Goal: Find specific page/section: Find specific page/section

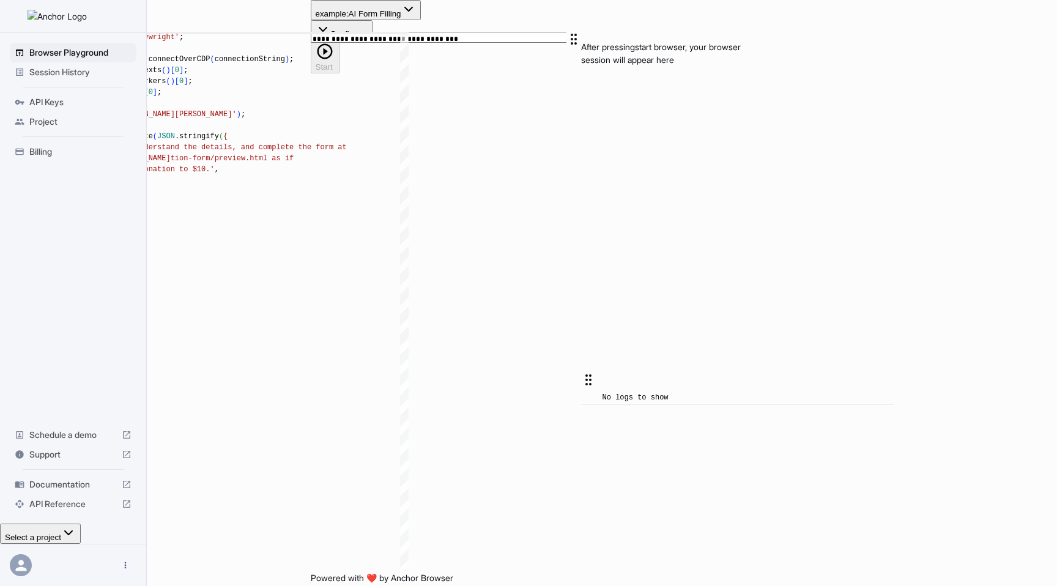
scroll to position [110, 0]
click at [341, 40] on button "Start" at bounding box center [326, 56] width 30 height 33
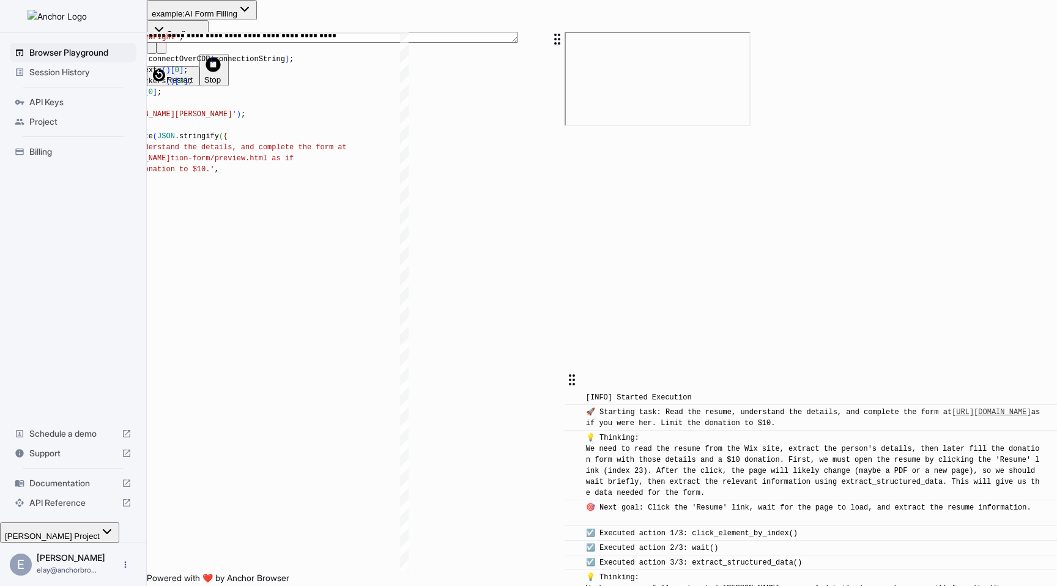
scroll to position [347, 0]
click at [222, 75] on span "Stop" at bounding box center [213, 79] width 18 height 9
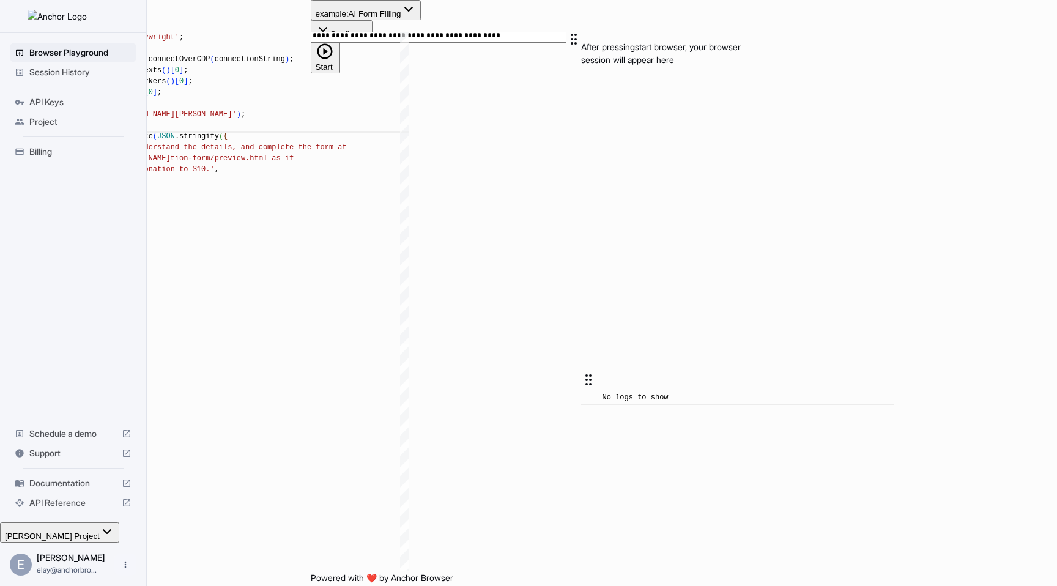
click at [409, 135] on div "import { chromium } from 'playwright' ; const browser = await chromium.connectO…" at bounding box center [217, 395] width 384 height 727
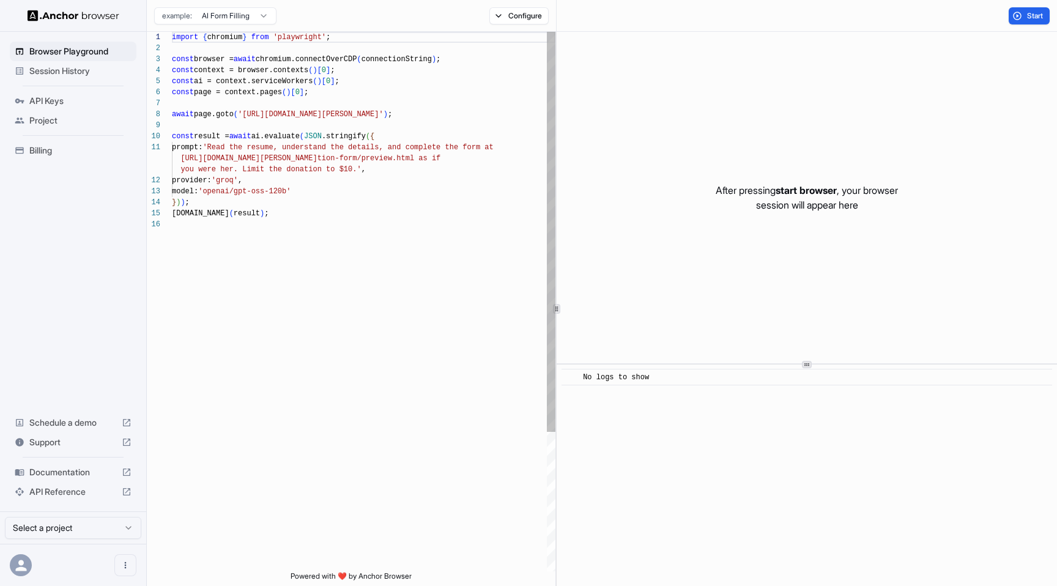
scroll to position [110, 0]
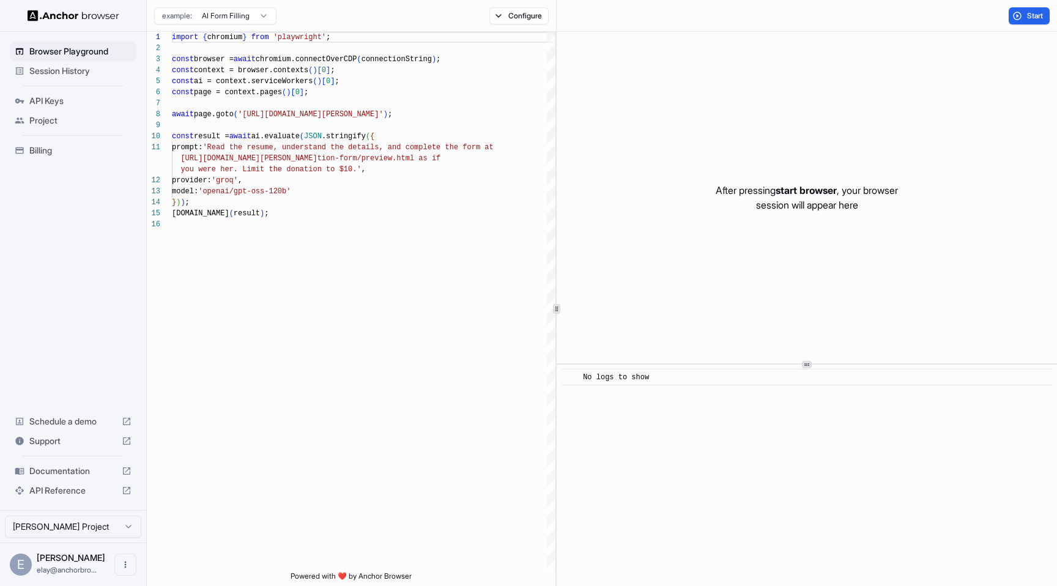
click at [113, 75] on span "Session History" at bounding box center [80, 71] width 102 height 12
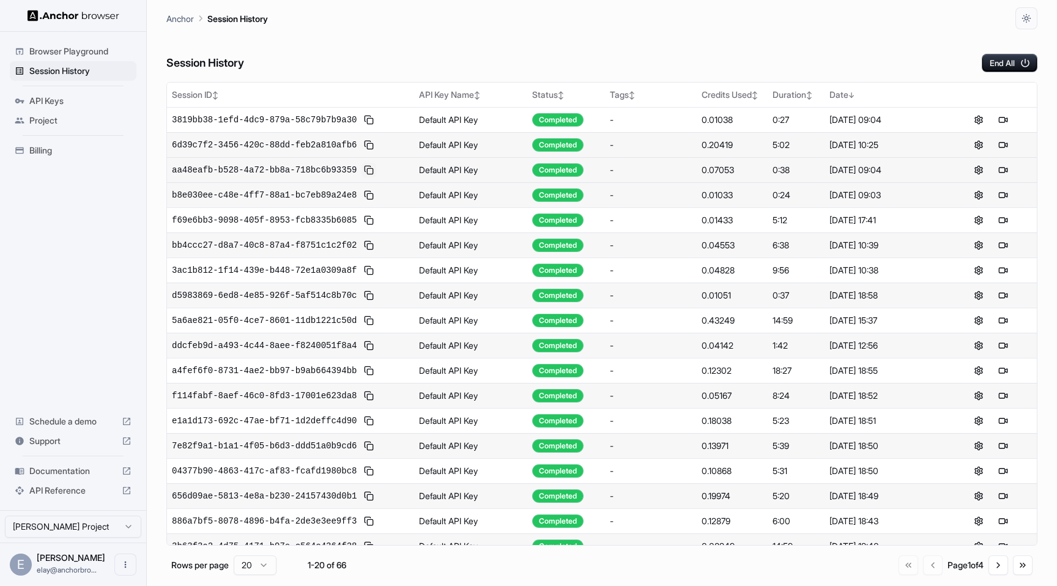
scroll to position [63, 0]
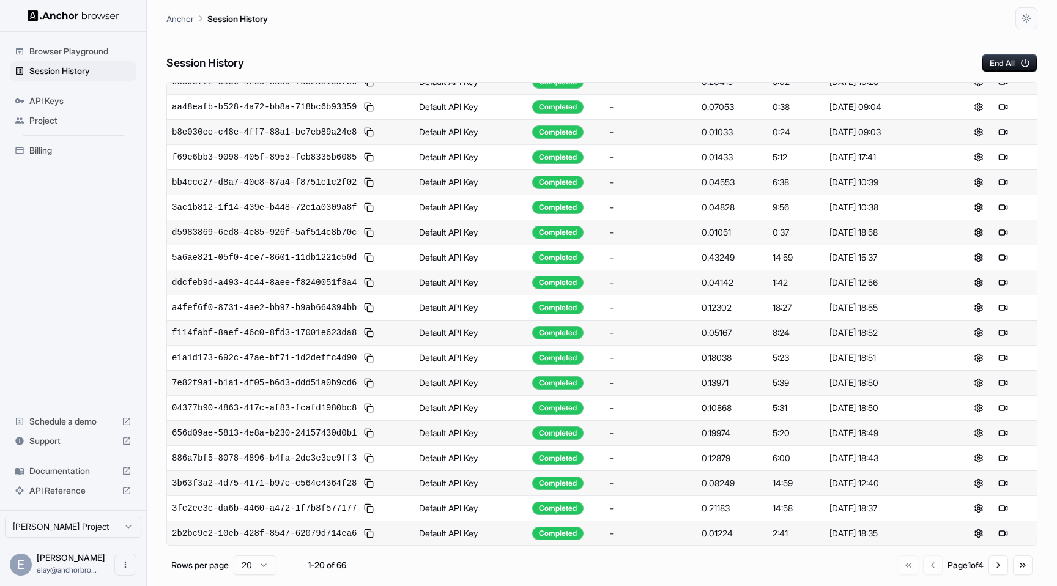
click at [88, 56] on span "Browser Playground" at bounding box center [80, 51] width 102 height 12
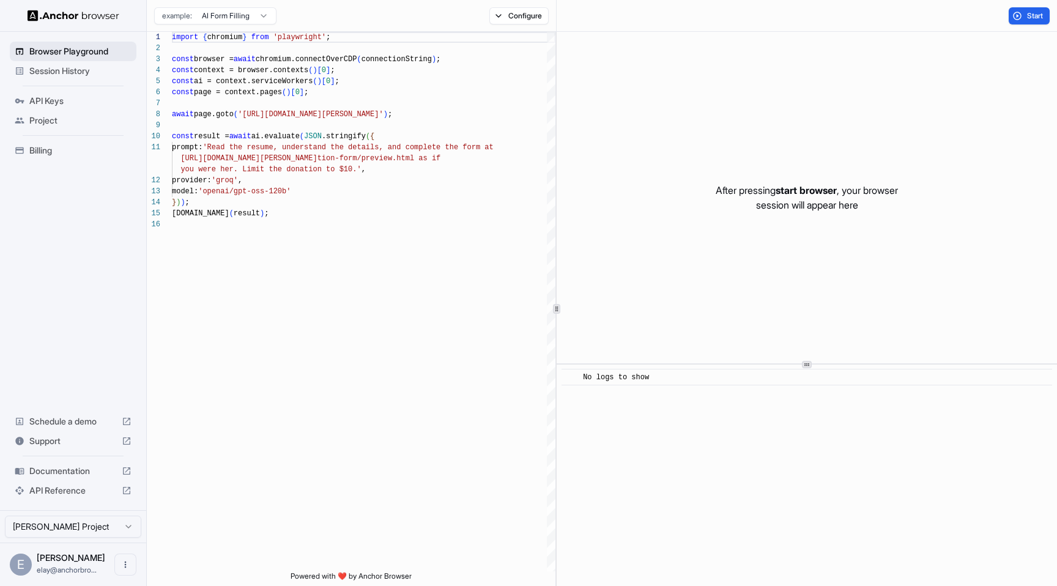
scroll to position [110, 0]
click at [86, 70] on span "Session History" at bounding box center [80, 71] width 102 height 12
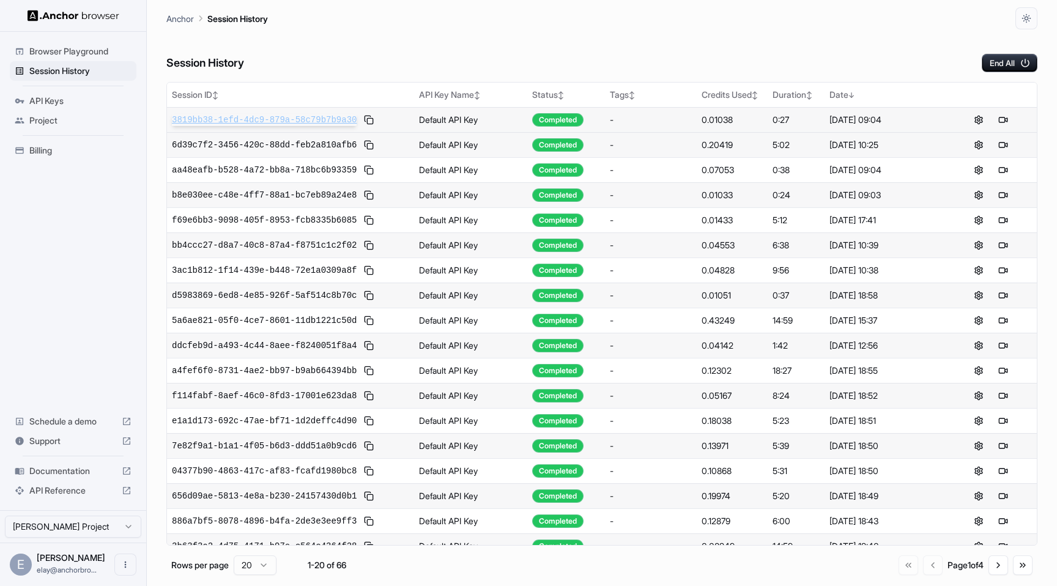
click at [270, 119] on span "3819bb38-1efd-4dc9-879a-58c79b7b9a30" at bounding box center [264, 120] width 185 height 12
click at [316, 119] on span "3819bb38-1efd-4dc9-879a-58c79b7b9a30" at bounding box center [264, 120] width 185 height 12
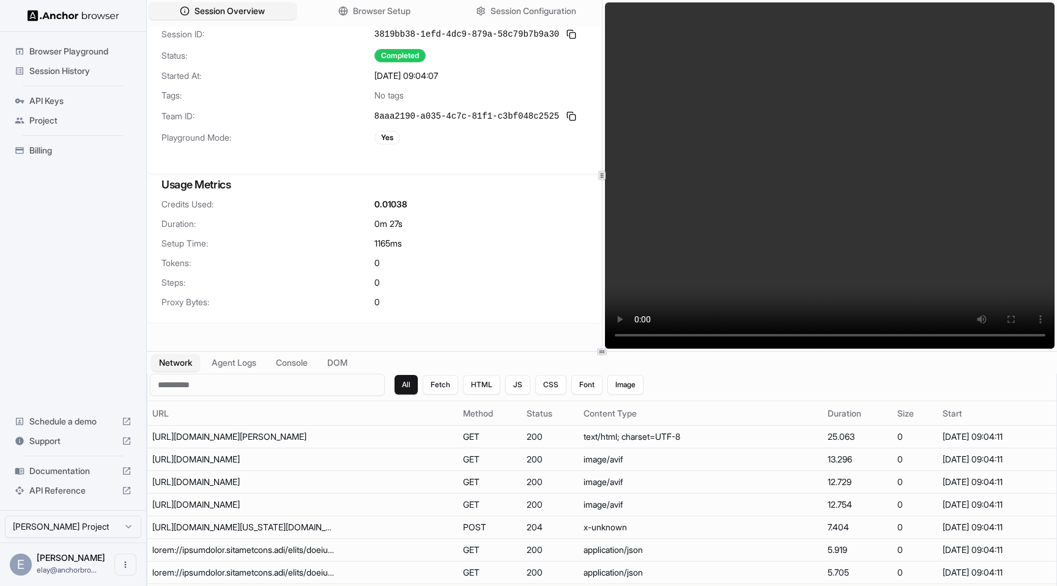
click at [743, 163] on video at bounding box center [830, 175] width 450 height 346
click at [246, 372] on div "Network Agent Logs Console DOM" at bounding box center [602, 363] width 910 height 22
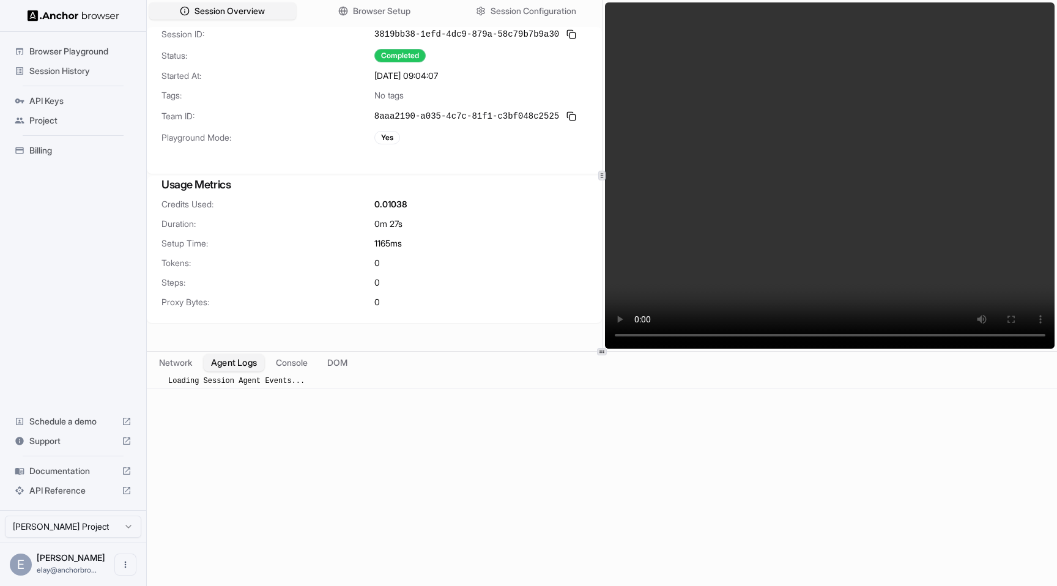
click at [246, 366] on button "Agent Logs" at bounding box center [234, 363] width 61 height 18
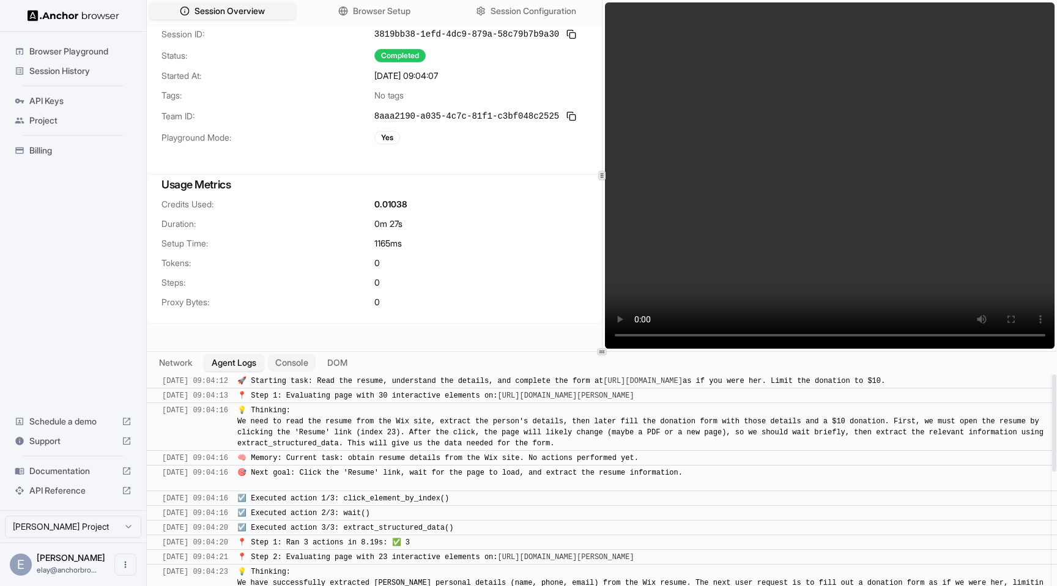
click at [294, 370] on button "Console" at bounding box center [292, 363] width 48 height 18
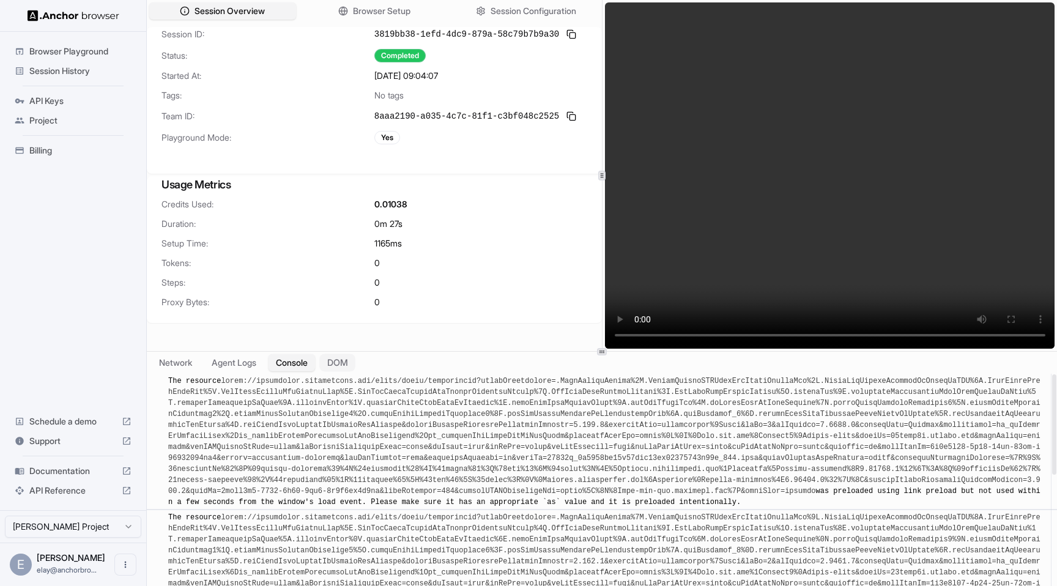
click at [340, 366] on button "DOM" at bounding box center [337, 363] width 36 height 18
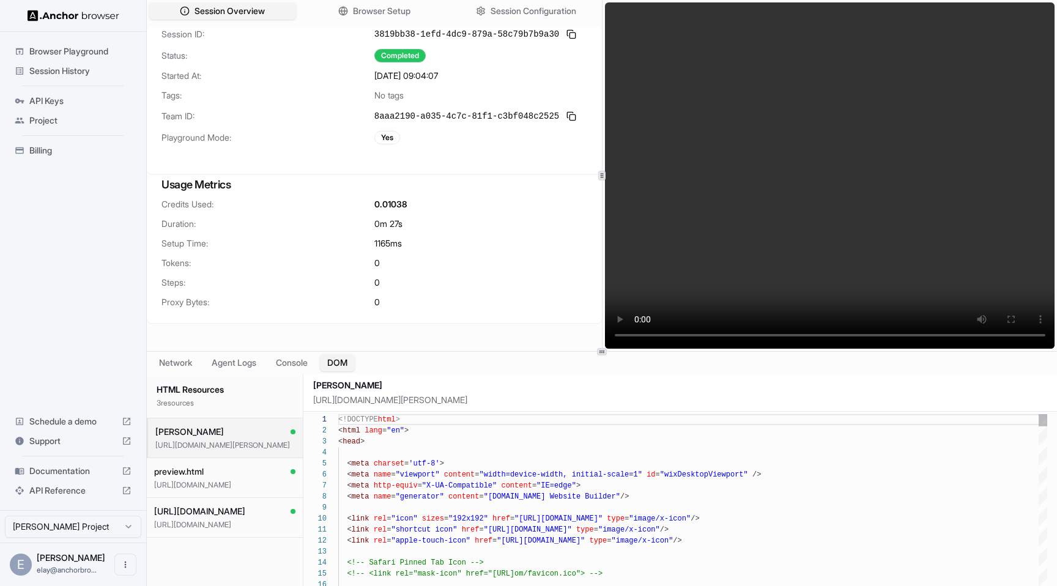
scroll to position [110, 0]
click at [253, 519] on button "https://api.amplitude.com/ https://api.amplitude.com/" at bounding box center [225, 518] width 156 height 40
type textarea "*******"
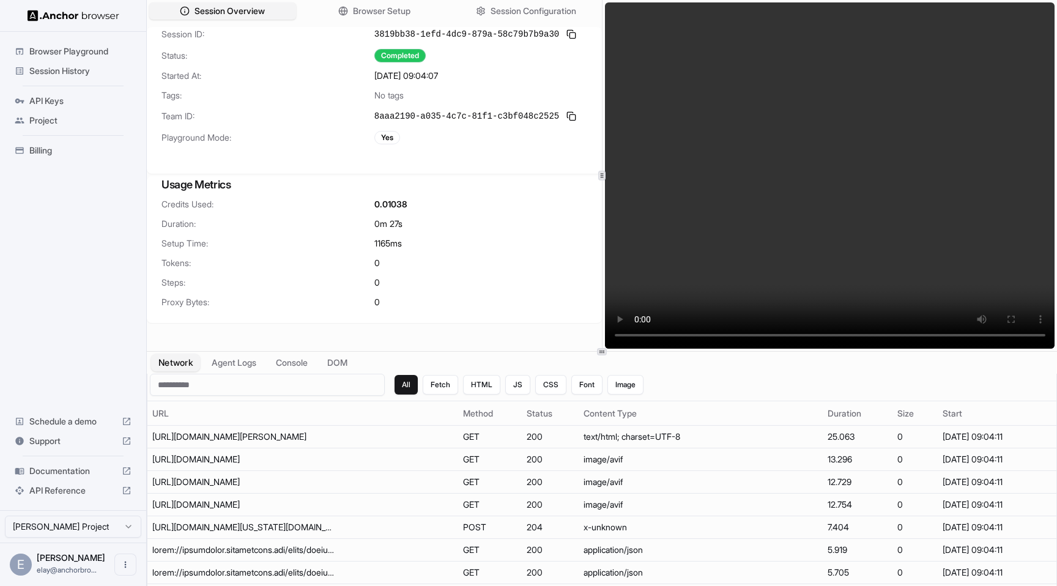
click at [176, 369] on button "Network" at bounding box center [175, 363] width 49 height 18
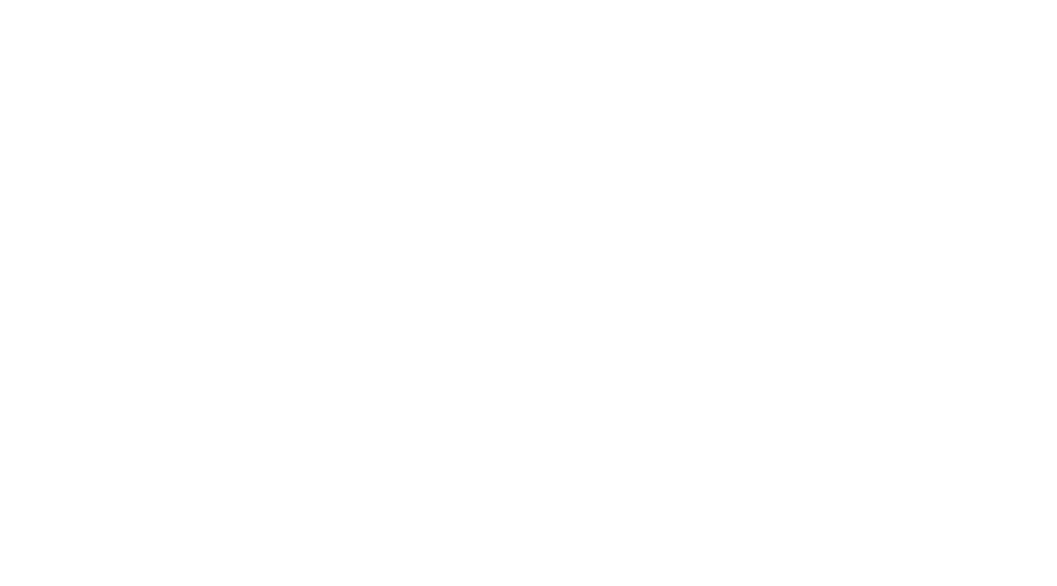
click at [573, 135] on body at bounding box center [528, 293] width 1057 height 586
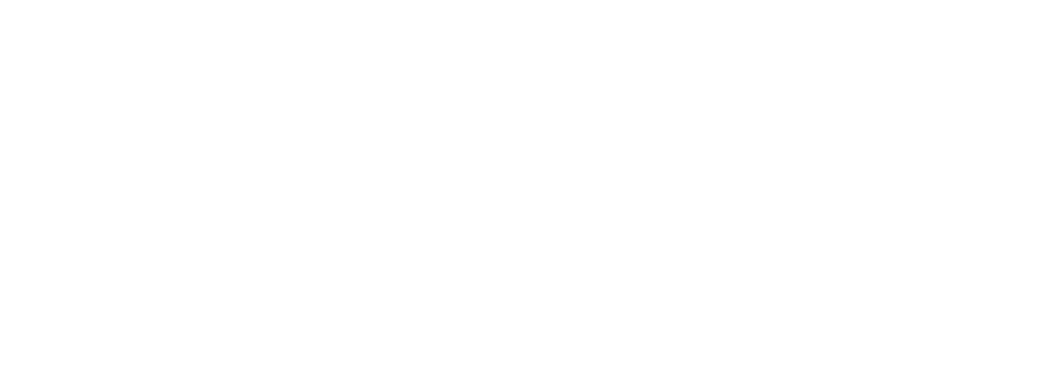
click at [499, 228] on body at bounding box center [528, 188] width 1057 height 376
click at [298, 113] on body at bounding box center [528, 188] width 1057 height 376
